Goal: Task Accomplishment & Management: Manage account settings

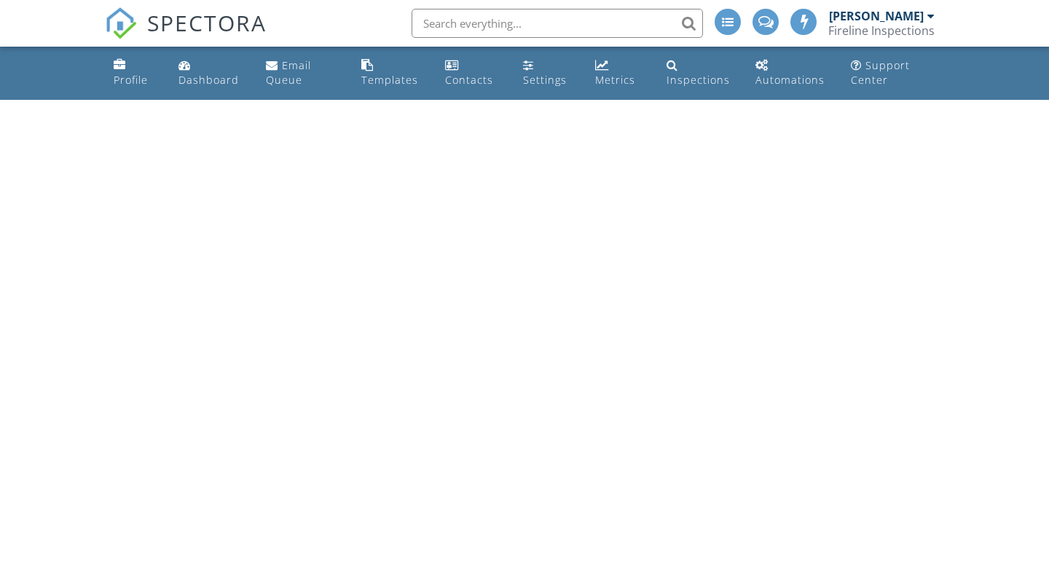
click at [852, 33] on div "Fireline Inspections" at bounding box center [881, 30] width 106 height 15
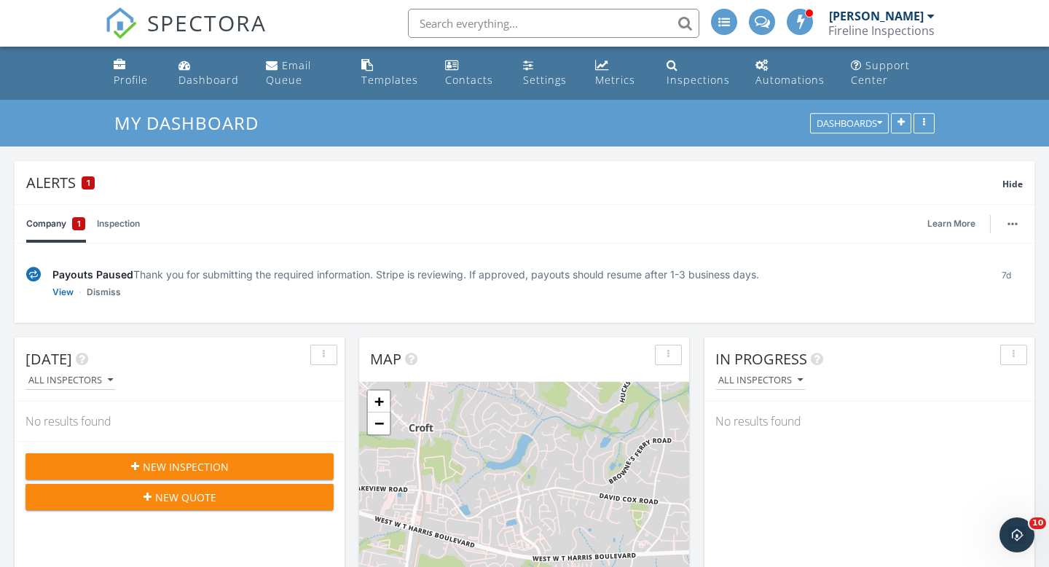
click at [852, 23] on div "Fireline Inspections" at bounding box center [881, 30] width 106 height 15
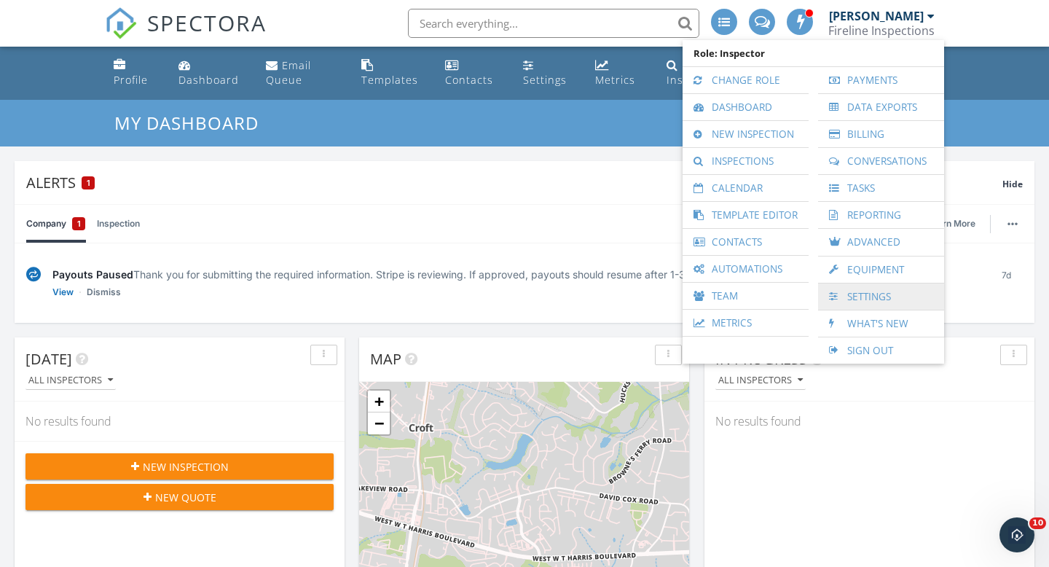
click at [882, 291] on link "Settings" at bounding box center [880, 296] width 111 height 26
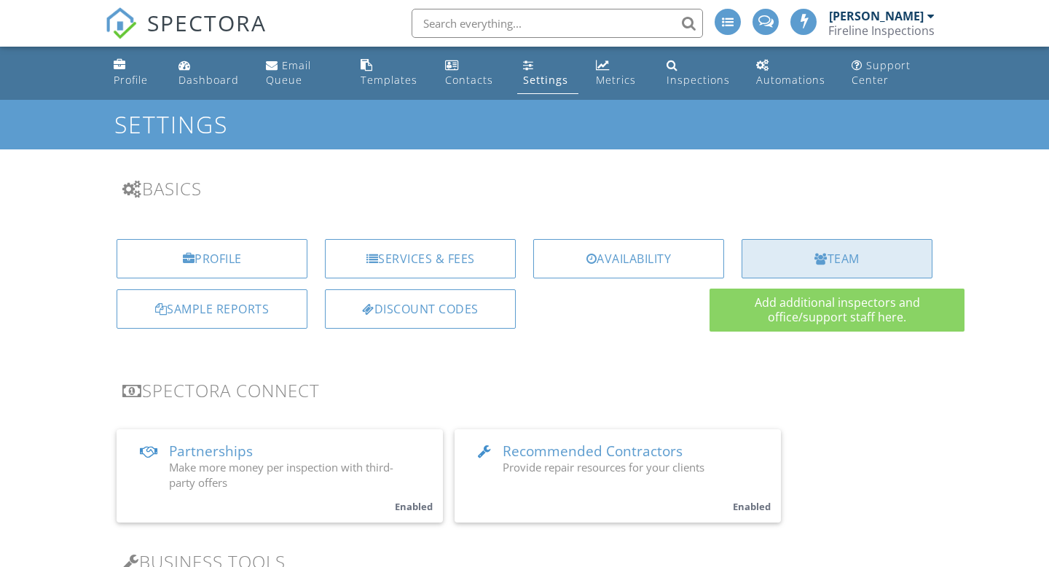
click at [847, 267] on div "Team" at bounding box center [837, 258] width 191 height 39
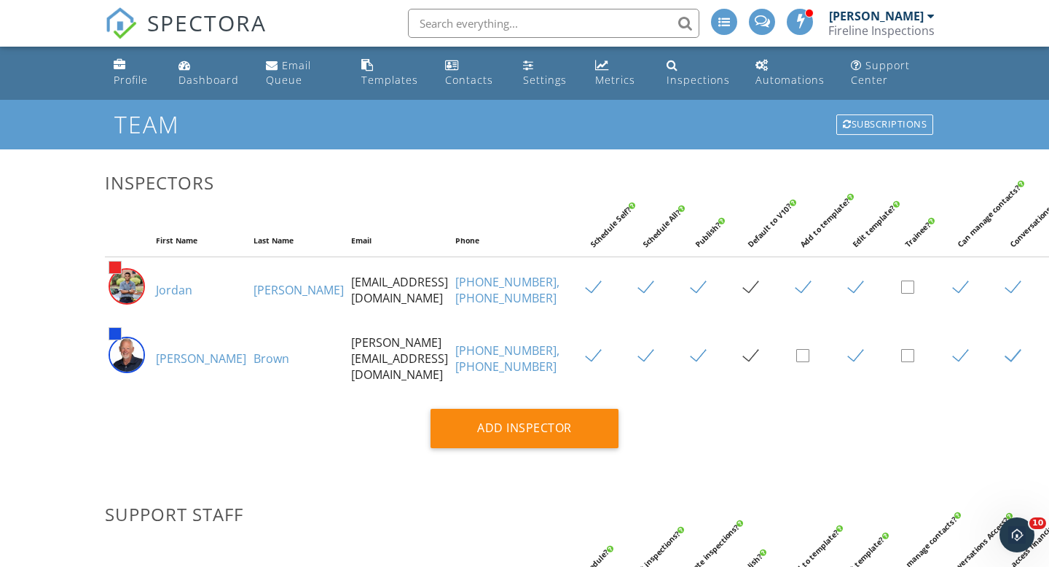
click at [173, 366] on link "[PERSON_NAME]" at bounding box center [201, 358] width 90 height 16
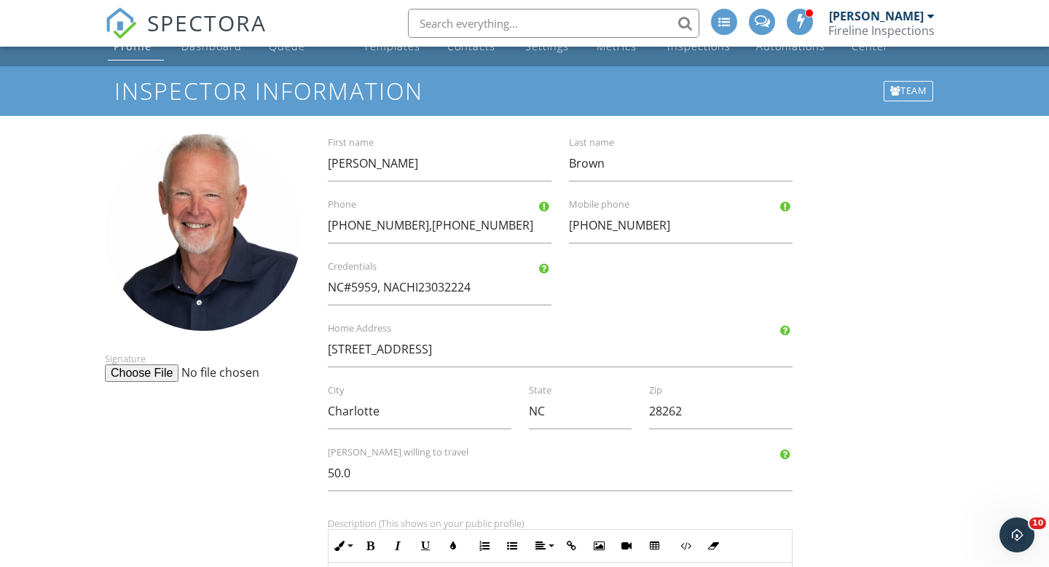
scroll to position [37, 0]
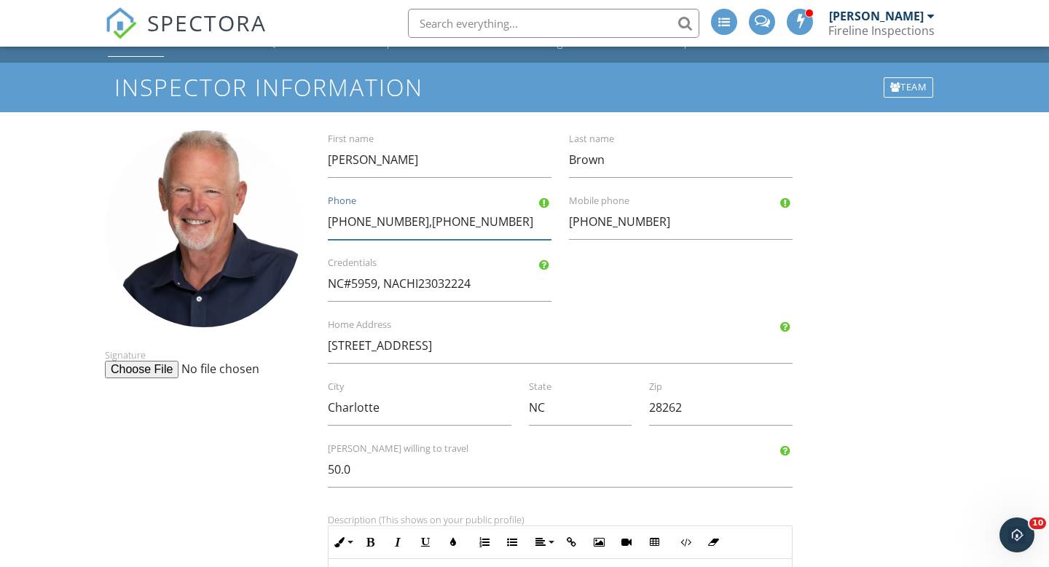
click at [505, 224] on input "(978) 548-0409,(978) 548-0409" at bounding box center [440, 222] width 224 height 36
type input "[PHONE_NUMBER]"
click at [643, 287] on div "Sam First name Brown Last name (978) 548-0409 Phone 704-548-0409 Mobile phone N…" at bounding box center [560, 571] width 500 height 882
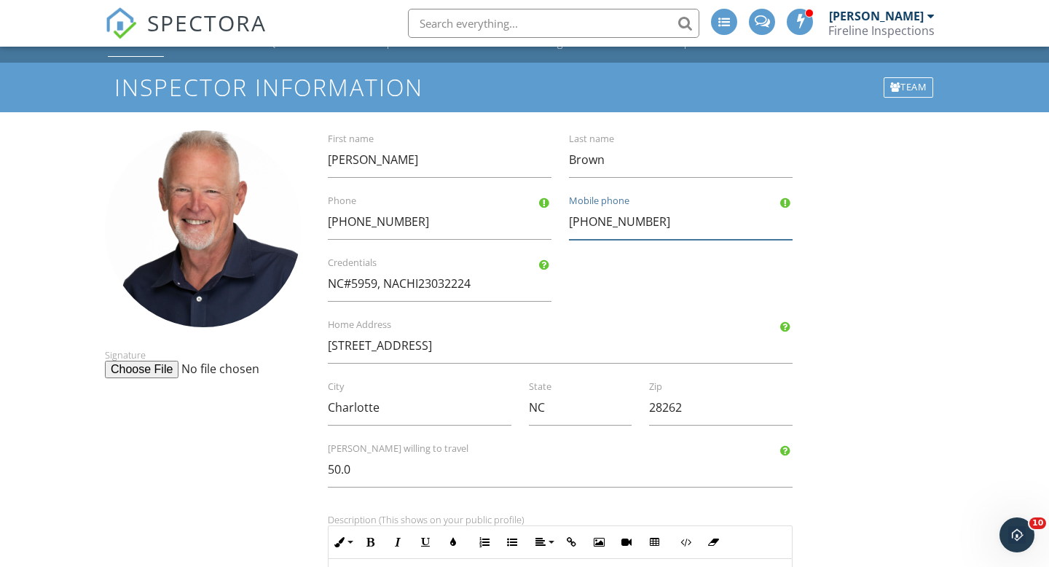
click at [643, 225] on input "704-548-0409" at bounding box center [681, 222] width 224 height 36
type input "7"
type input "[PHONE_NUMBER]"
click at [875, 318] on div "Signature Sam First name Brown Last name (978) 548-0409 Phone 978-548-0409 Mobi…" at bounding box center [524, 571] width 857 height 882
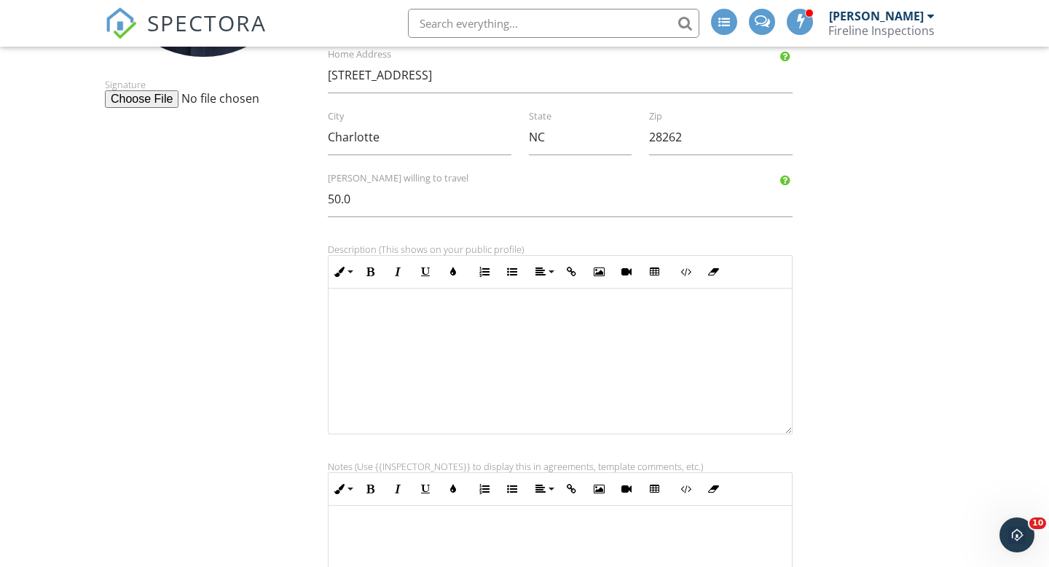
scroll to position [497, 0]
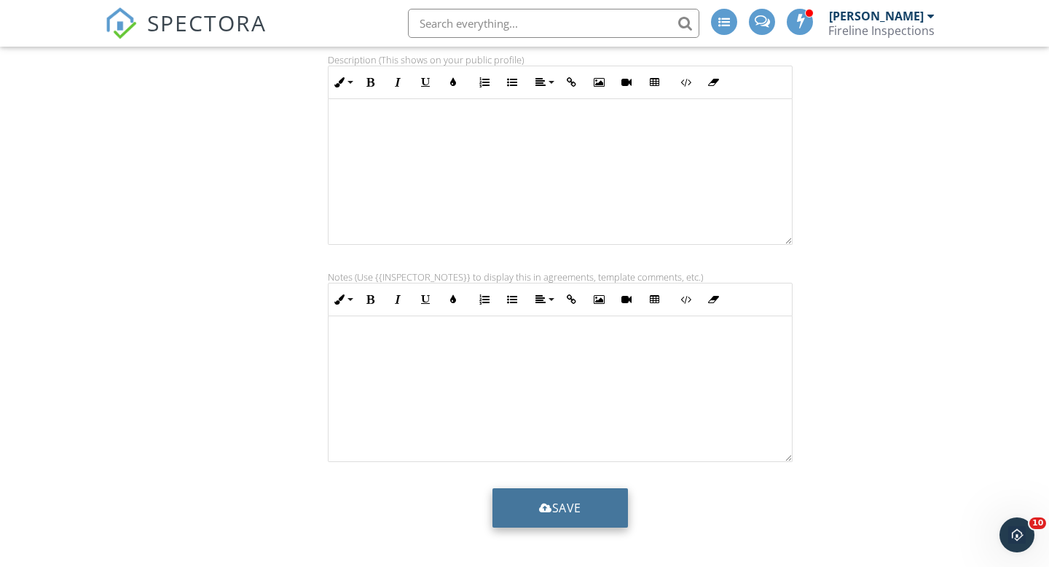
click at [592, 499] on button "Save" at bounding box center [561, 507] width 136 height 39
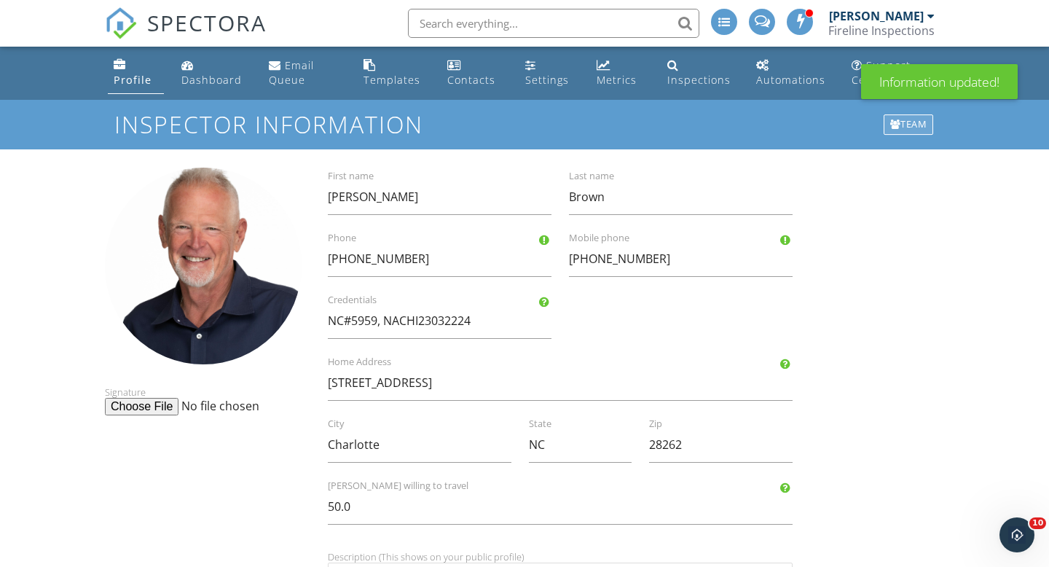
click at [909, 128] on div "Team" at bounding box center [909, 124] width 50 height 20
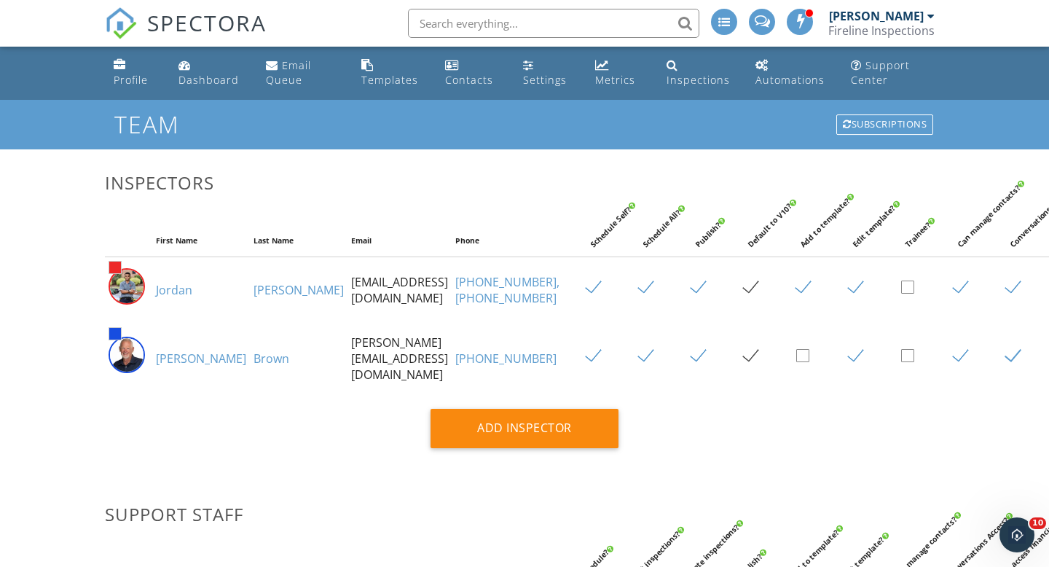
click at [348, 394] on td "sam.brown@firelinehi.com" at bounding box center [400, 358] width 104 height 71
click at [849, 366] on label at bounding box center [861, 357] width 25 height 18
click at [849, 363] on input "checkbox" at bounding box center [853, 357] width 9 height 9
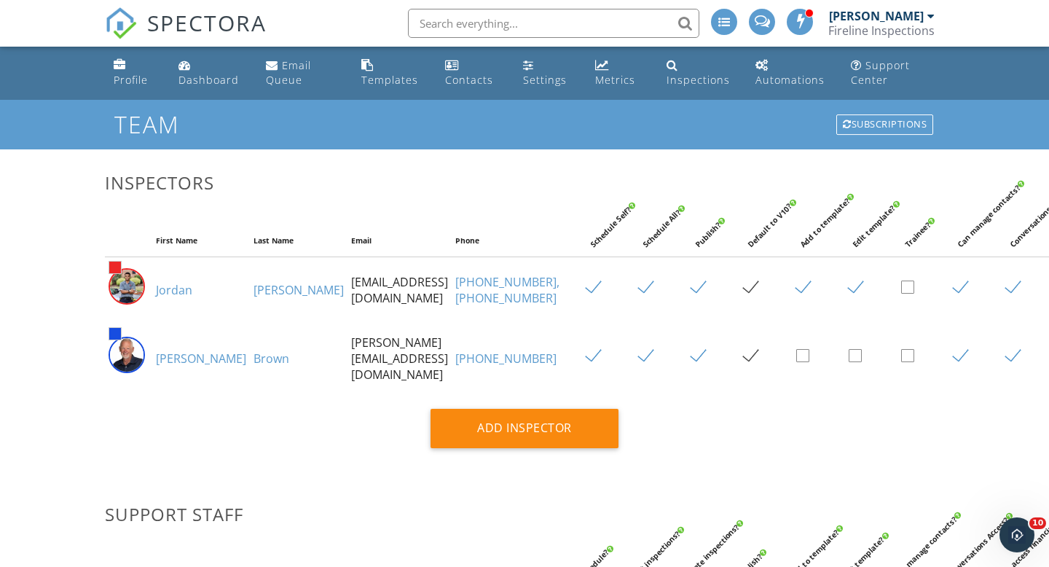
checkbox input "true"
click at [125, 71] on div "Company Profile" at bounding box center [120, 65] width 12 height 12
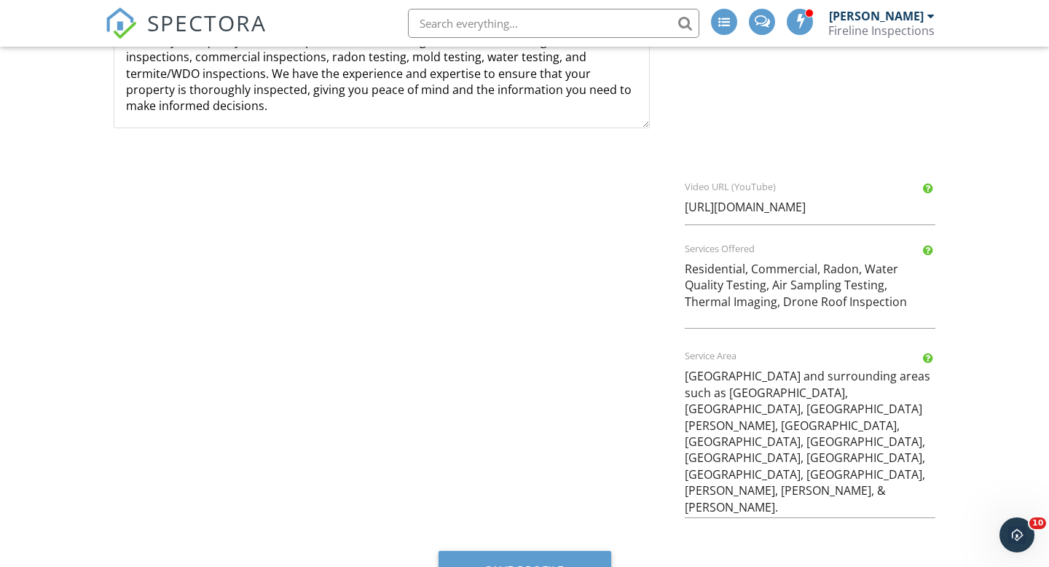
scroll to position [881, 0]
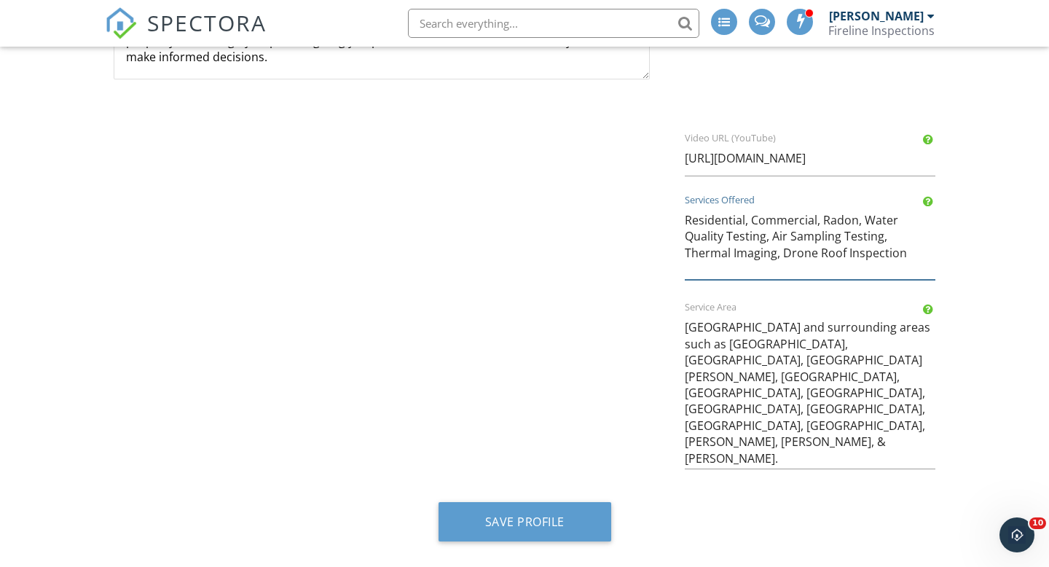
click at [821, 217] on textarea "Residential, Commercial, Radon, Water Quality Testing, Air Sampling Testing, Th…" at bounding box center [810, 241] width 251 height 77
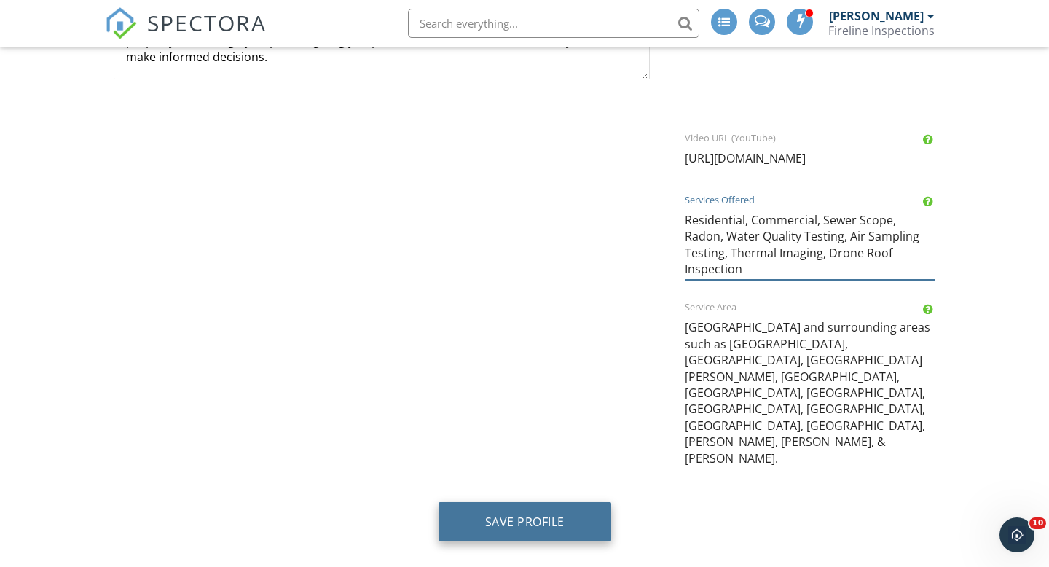
type textarea "Residential, Commercial, Sewer Scope, Radon, Water Quality Testing, Air Samplin…"
click at [567, 525] on button "Save Profile" at bounding box center [525, 521] width 173 height 39
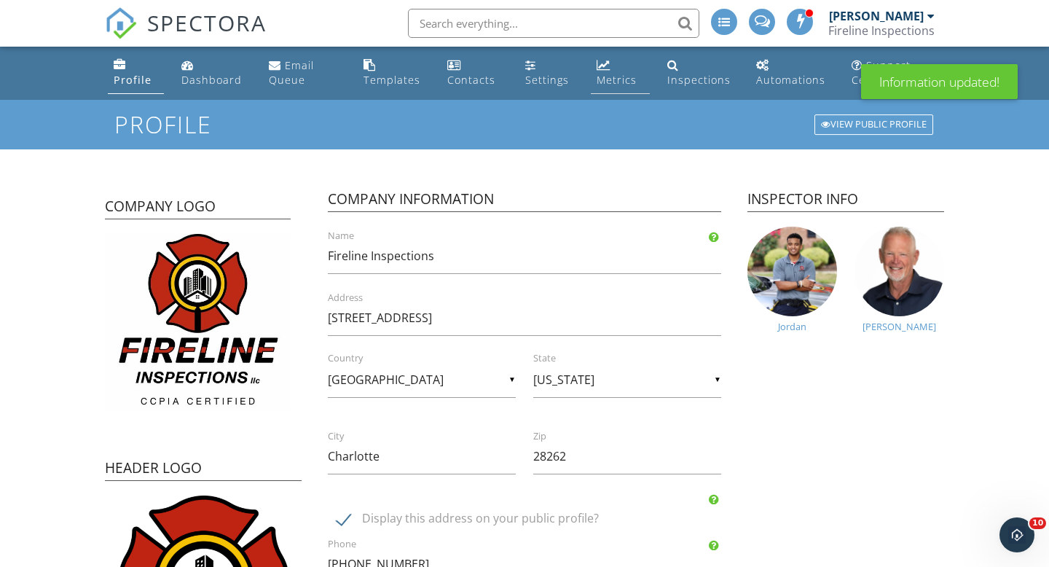
click at [605, 85] on div "Metrics" at bounding box center [617, 80] width 40 height 14
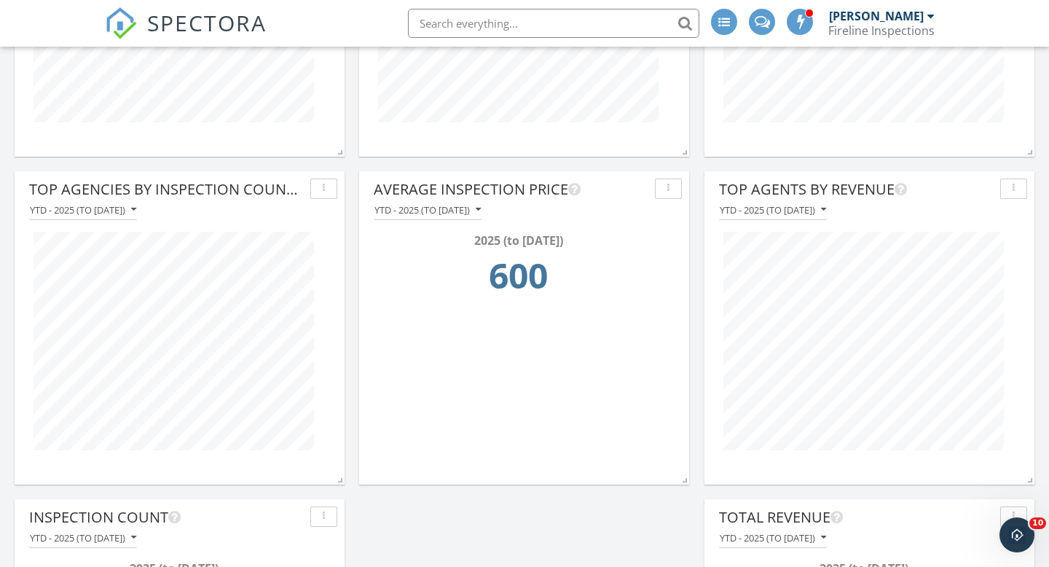
scroll to position [1821, 0]
